Goal: Information Seeking & Learning: Learn about a topic

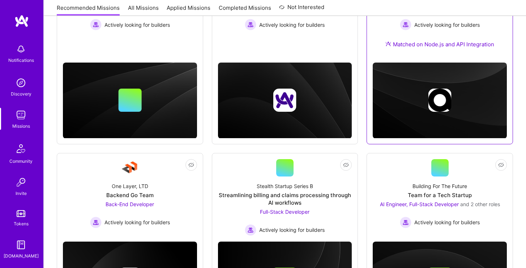
scroll to position [227, 0]
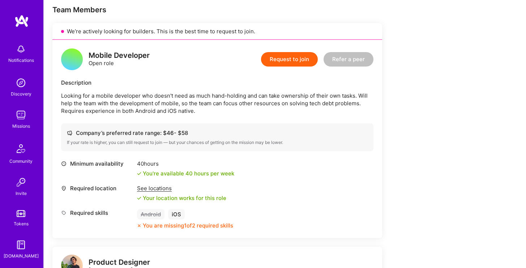
scroll to position [158, 0]
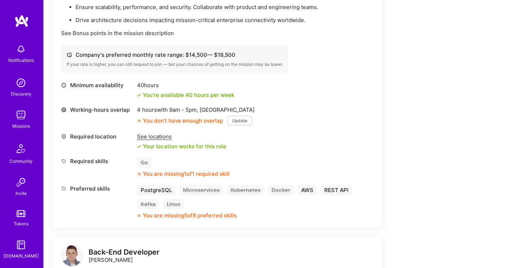
scroll to position [275, 0]
